Goal: Task Accomplishment & Management: Manage account settings

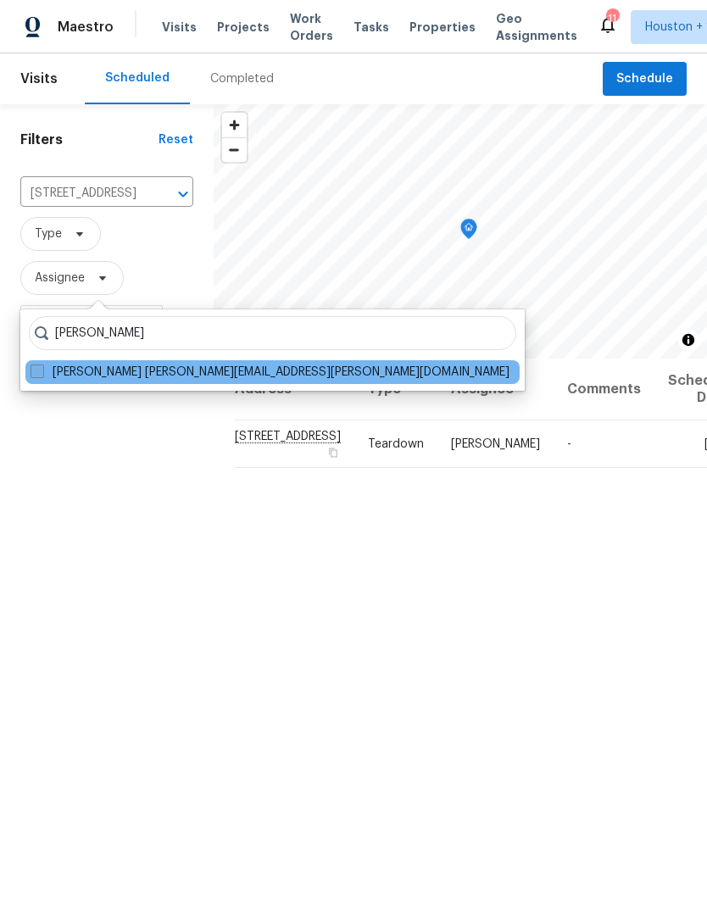
type input "[PERSON_NAME]"
click at [34, 377] on span at bounding box center [38, 372] width 14 height 14
click at [34, 375] on input "[PERSON_NAME] [PERSON_NAME][EMAIL_ADDRESS][PERSON_NAME][DOMAIN_NAME]" at bounding box center [36, 369] width 11 height 11
checkbox input "true"
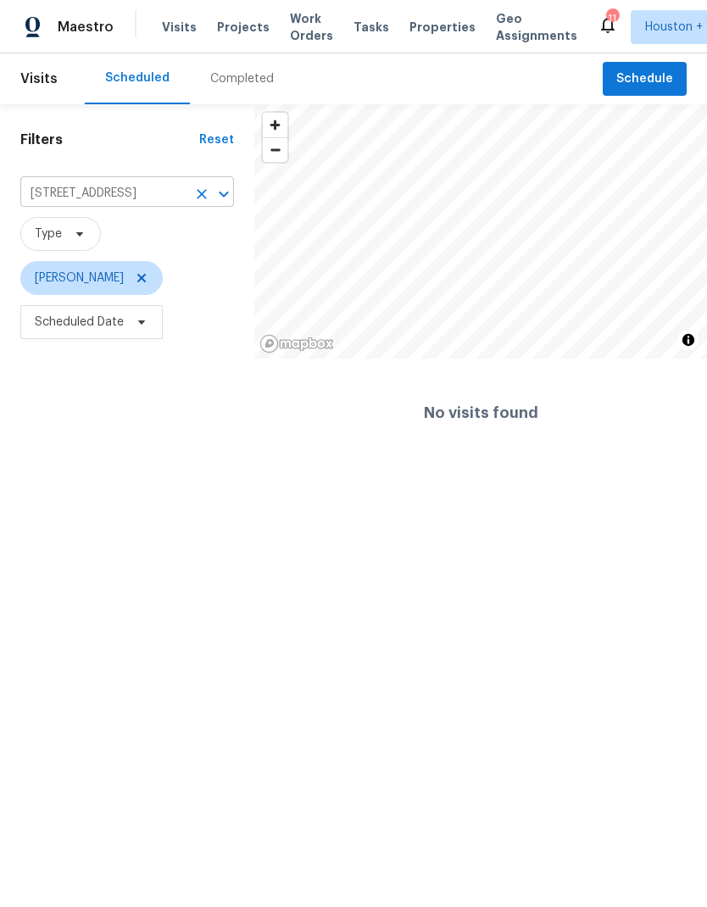
click at [203, 197] on icon "Clear" at bounding box center [201, 194] width 17 height 17
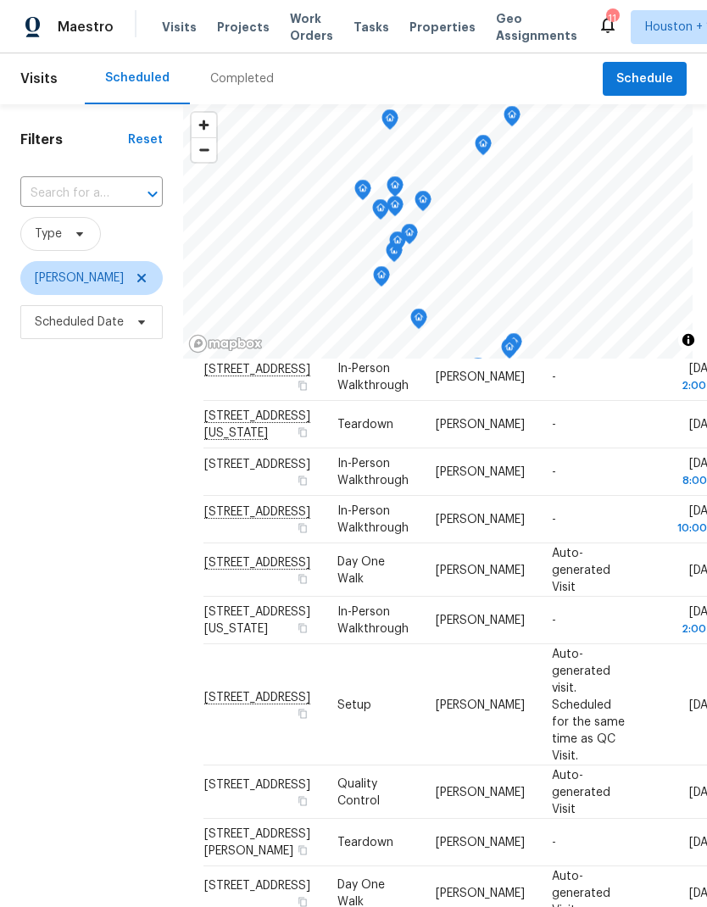
scroll to position [206, 0]
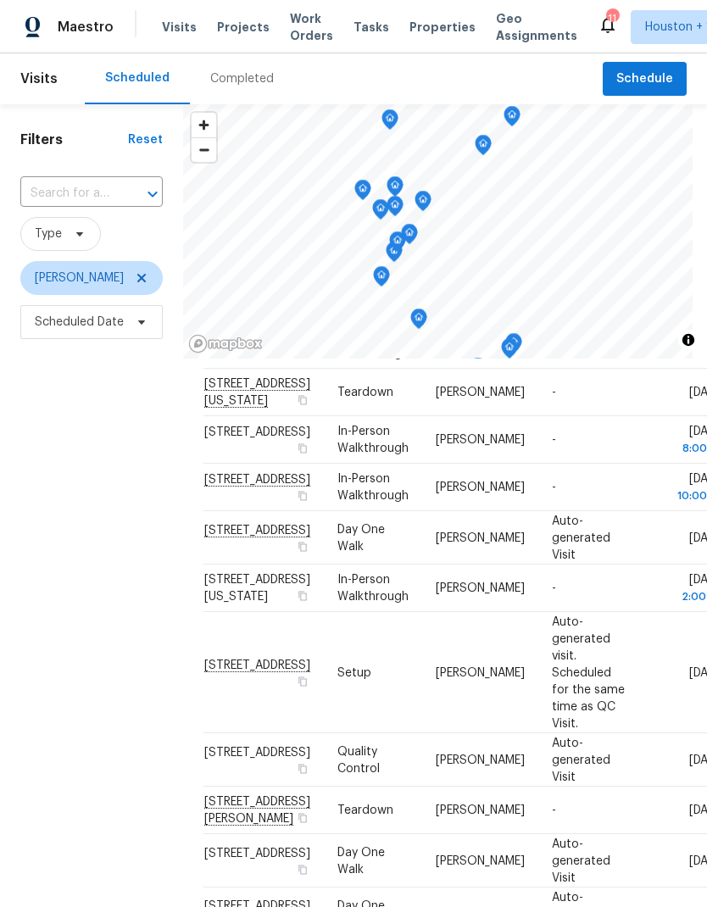
click at [109, 655] on div "Filters Reset ​ Type [PERSON_NAME] Scheduled Date" at bounding box center [91, 594] width 183 height 980
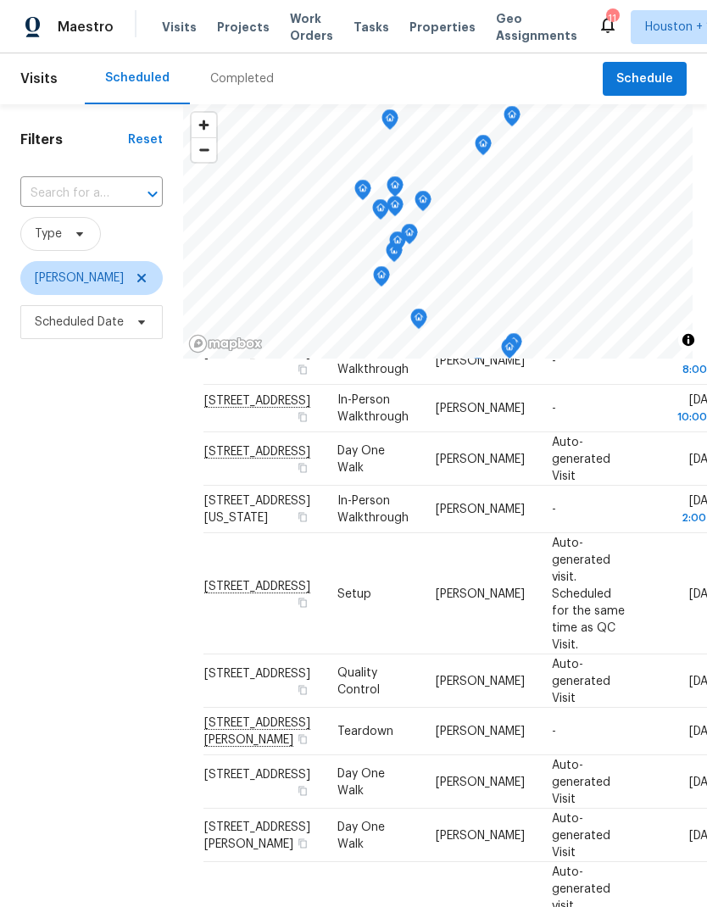
scroll to position [284, 0]
click at [89, 611] on div "Filters Reset ​ Type [PERSON_NAME] Scheduled Date" at bounding box center [91, 594] width 183 height 980
click at [135, 285] on icon at bounding box center [142, 278] width 14 height 14
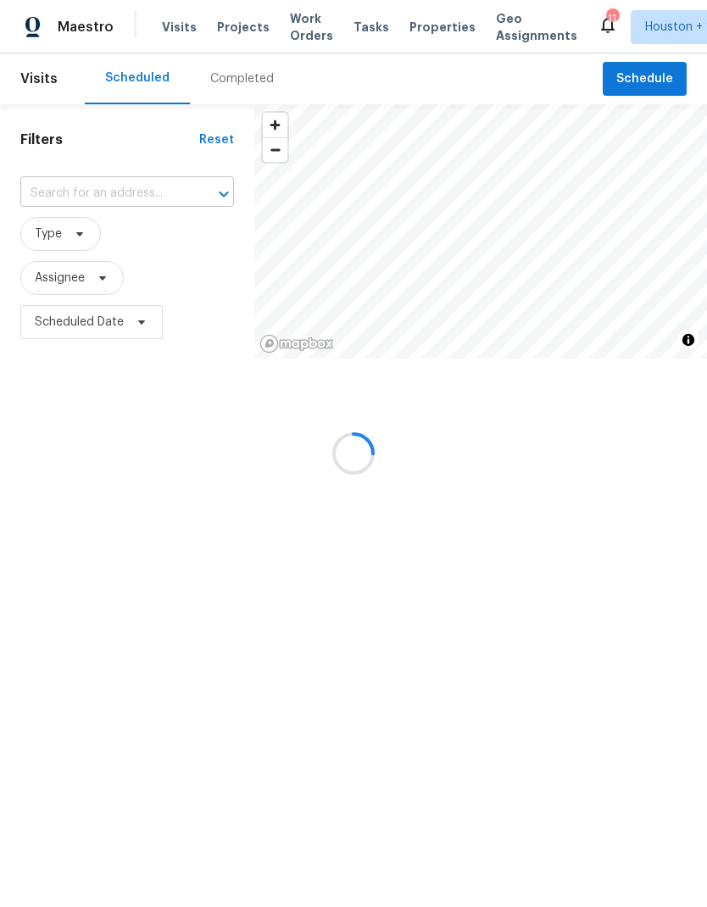
click at [47, 193] on input "text" at bounding box center [103, 194] width 166 height 26
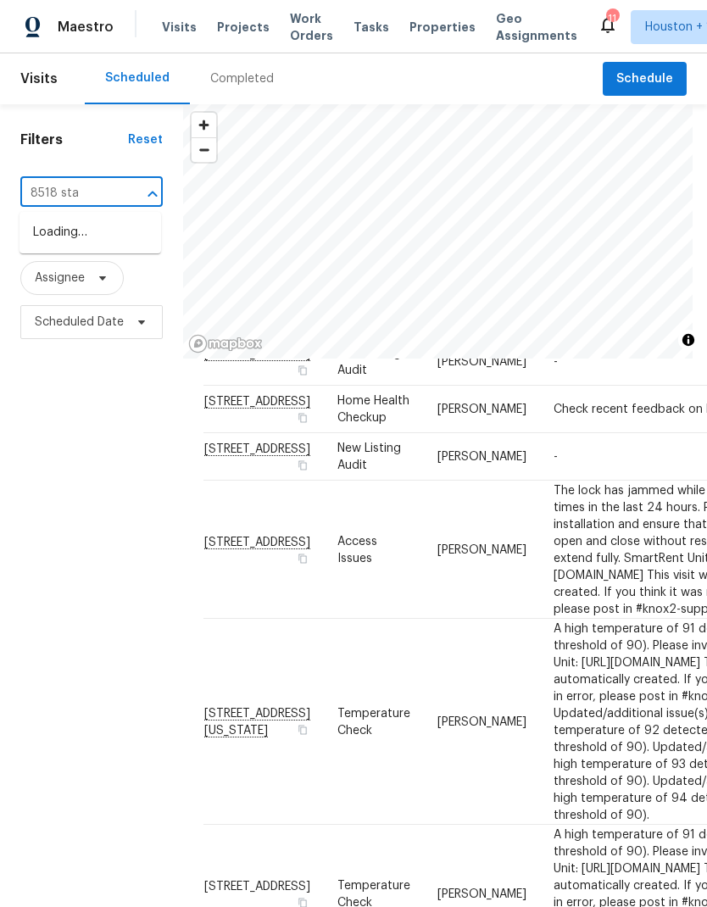
type input "8518 star"
click at [46, 252] on li "[STREET_ADDRESS][PERSON_NAME]" at bounding box center [90, 242] width 142 height 46
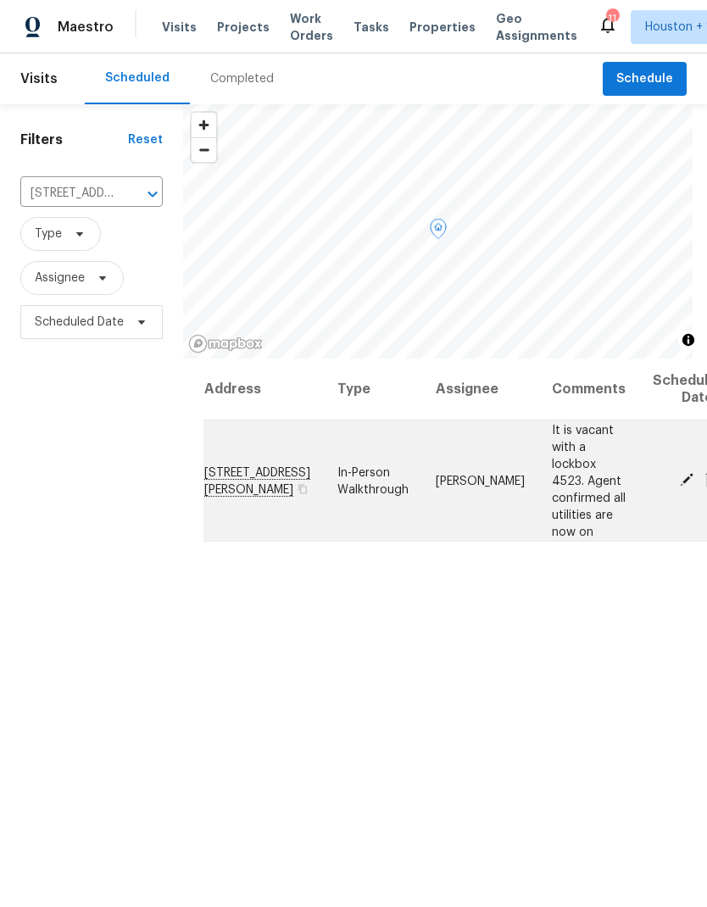
click at [679, 472] on icon at bounding box center [686, 479] width 15 height 15
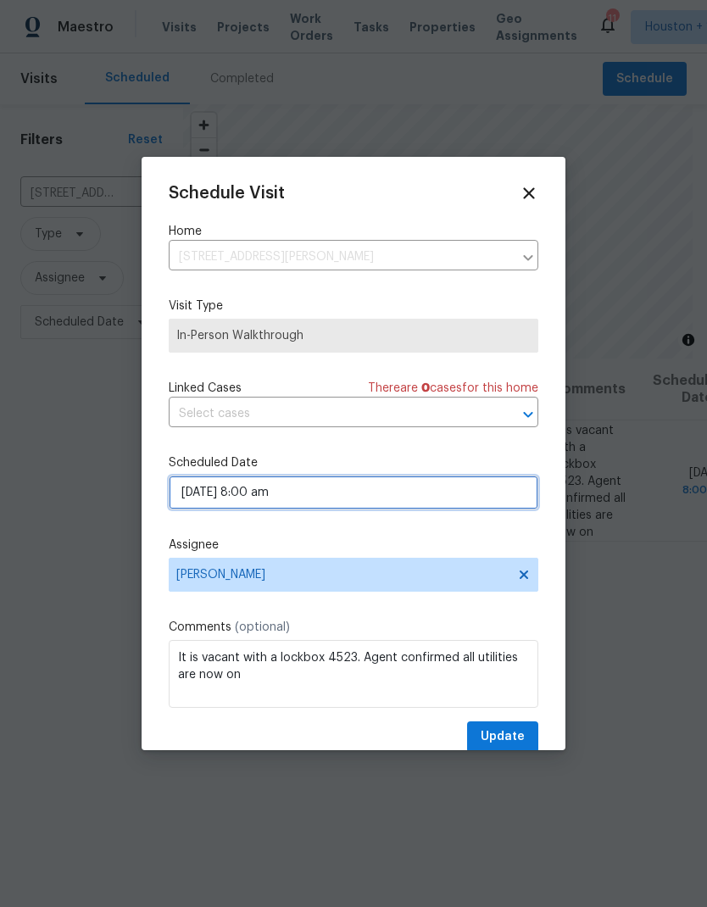
click at [518, 493] on input "[DATE] 8:00 am" at bounding box center [354, 493] width 370 height 34
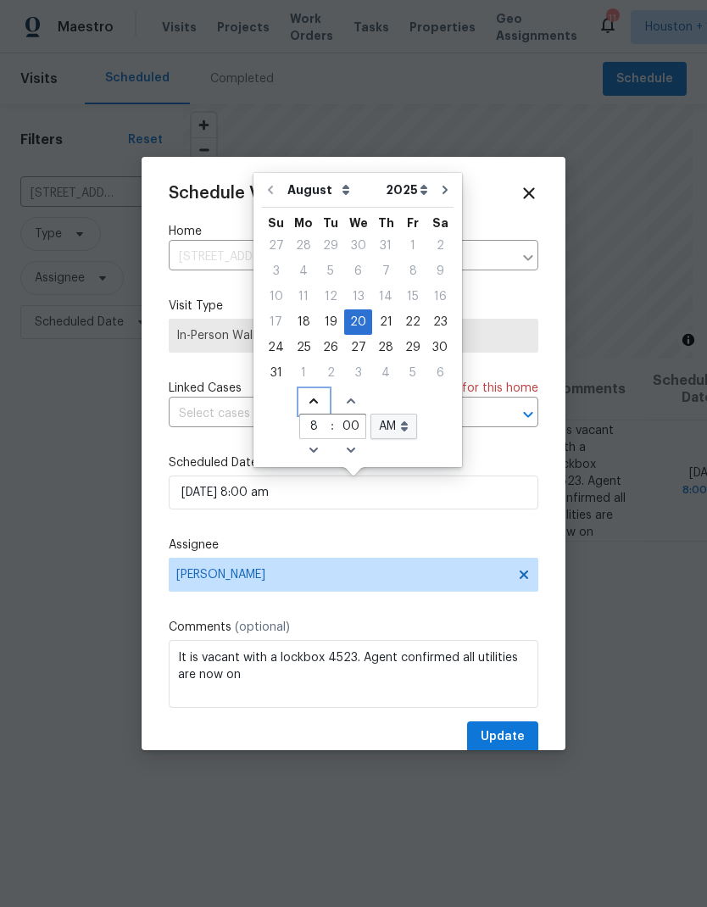
click at [316, 400] on span "Increase hours (12hr clock)" at bounding box center [314, 402] width 28 height 24
type input "[DATE] 9:00 am"
type input "9"
click at [316, 404] on span "Increase hours (12hr clock)" at bounding box center [314, 402] width 28 height 24
type input "[DATE] 10:00 am"
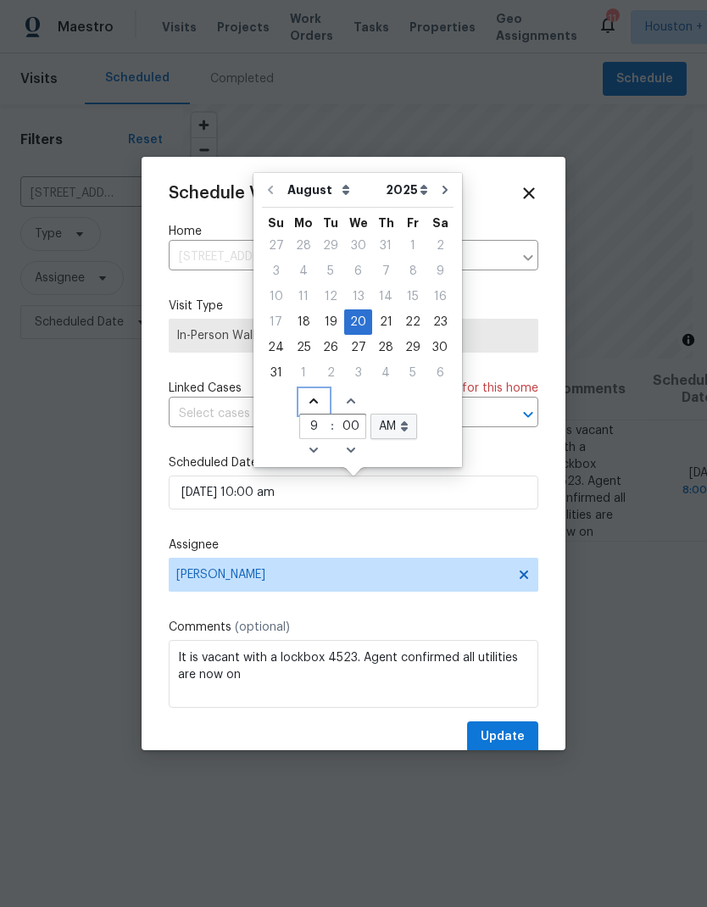
type input "10"
click at [312, 402] on icon "Increase hours (12hr clock)" at bounding box center [314, 401] width 14 height 14
type input "[DATE] 11:00 am"
type input "11"
click at [310, 402] on icon "Increase hours (12hr clock)" at bounding box center [313, 400] width 8 height 5
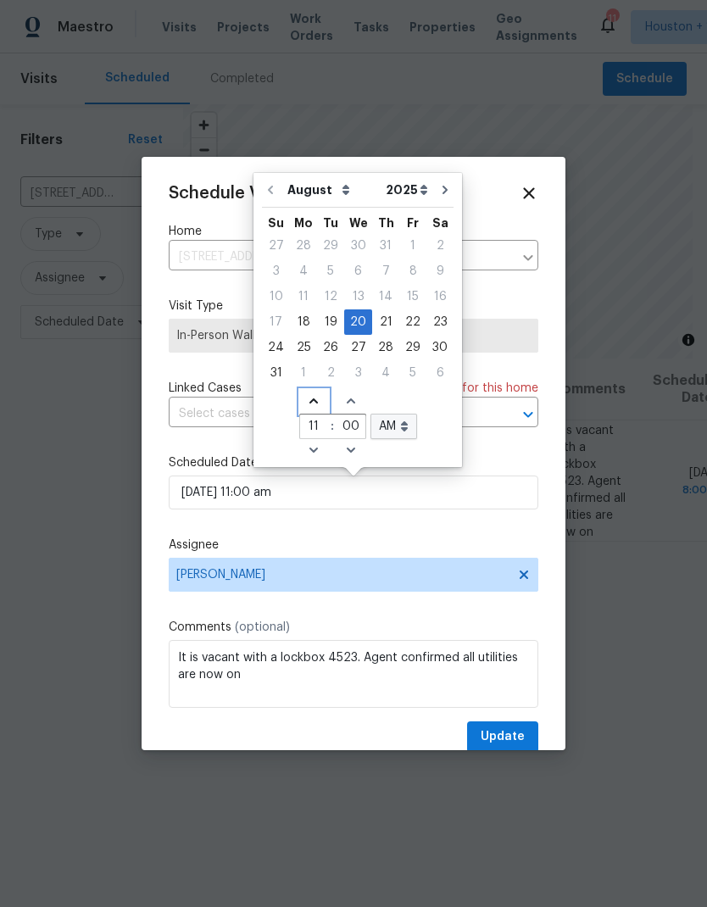
type input "[DATE] 12:00 am"
type input "12"
click at [400, 431] on select "AM PM" at bounding box center [393, 426] width 47 height 25
select select "pm"
type input "[DATE] 12:00 pm"
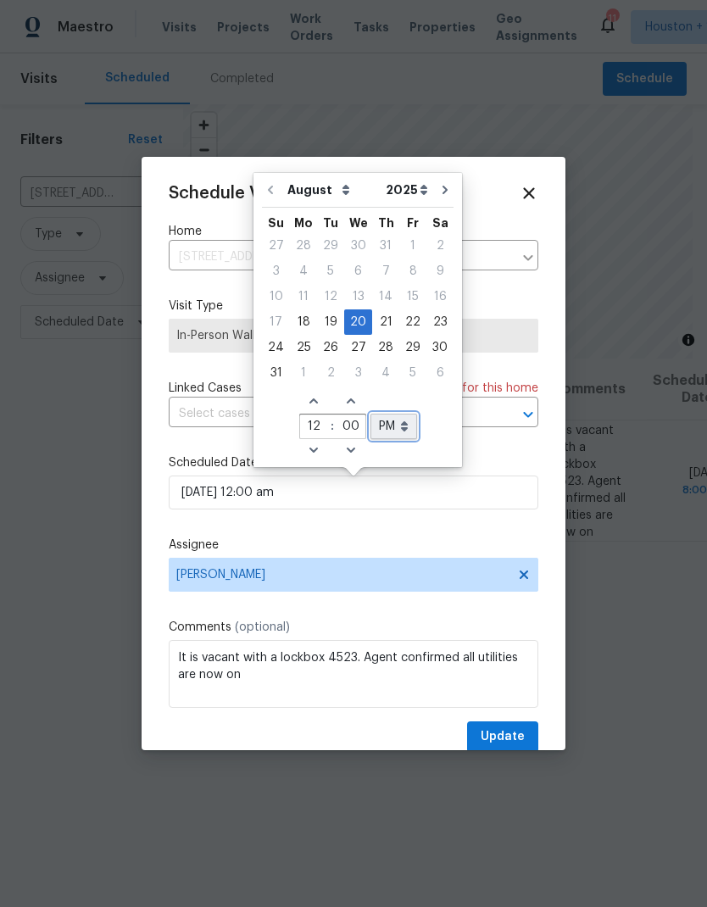
select select "pm"
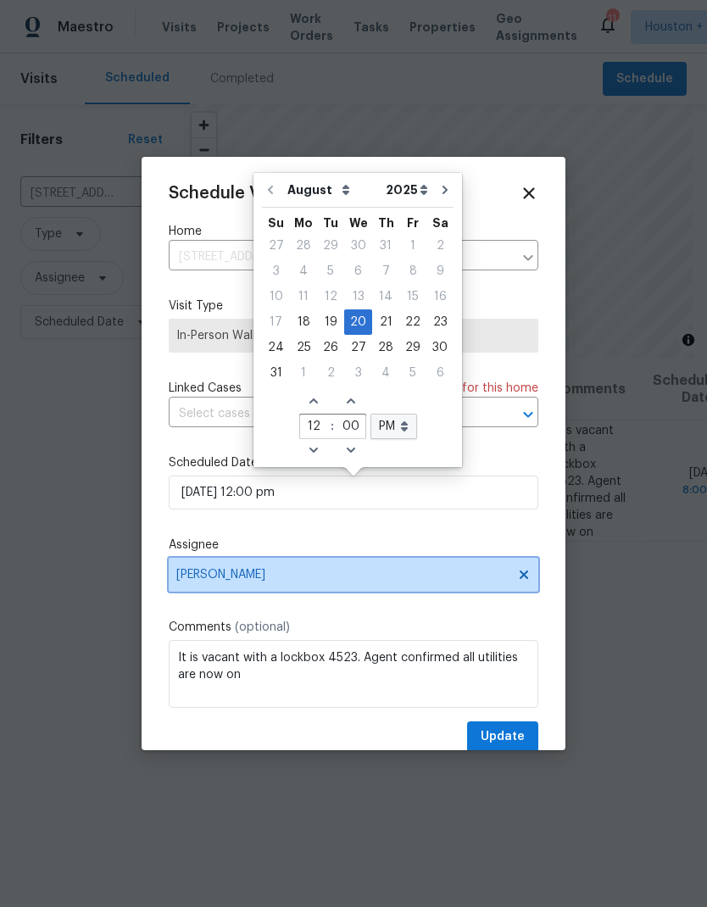
click at [525, 574] on icon at bounding box center [524, 575] width 14 height 14
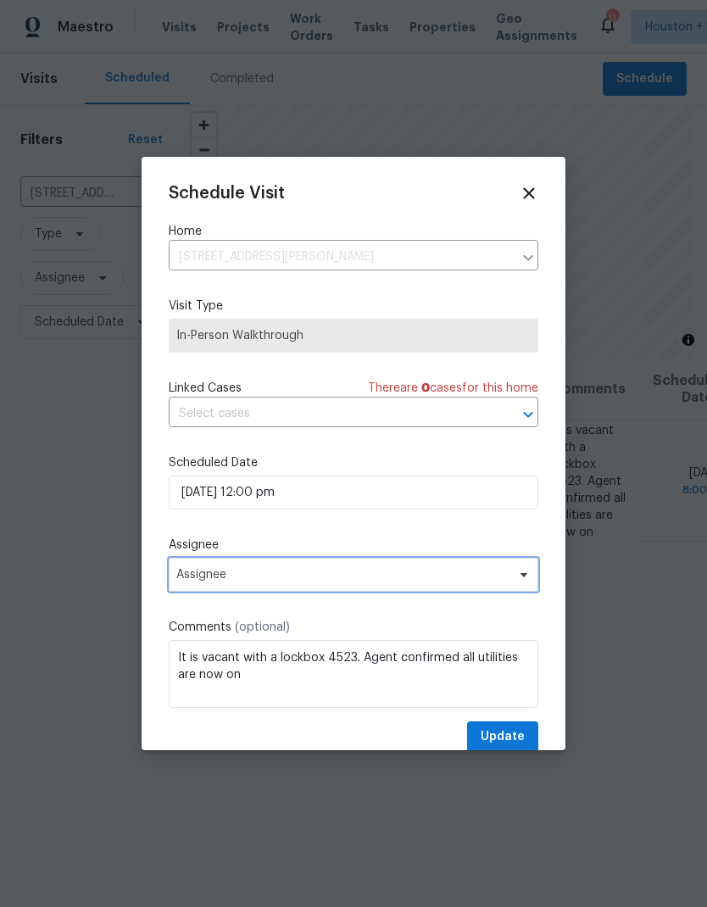
click at [505, 581] on span "Assignee" at bounding box center [342, 575] width 332 height 14
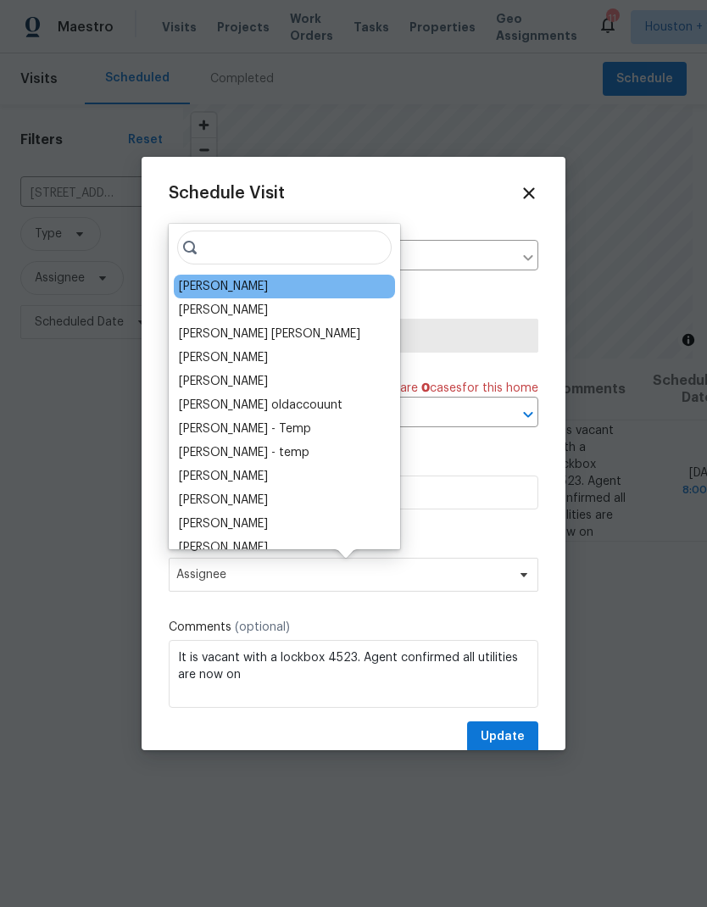
click at [185, 294] on div "[PERSON_NAME]" at bounding box center [223, 286] width 89 height 17
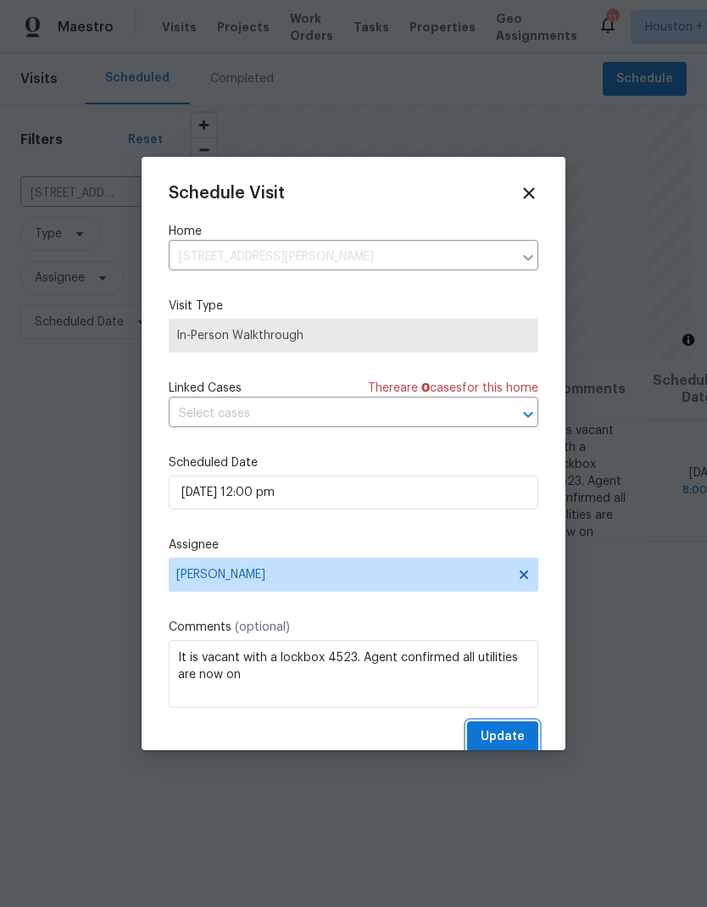
click at [527, 743] on button "Update" at bounding box center [502, 736] width 71 height 31
